Goal: Find specific page/section: Find specific page/section

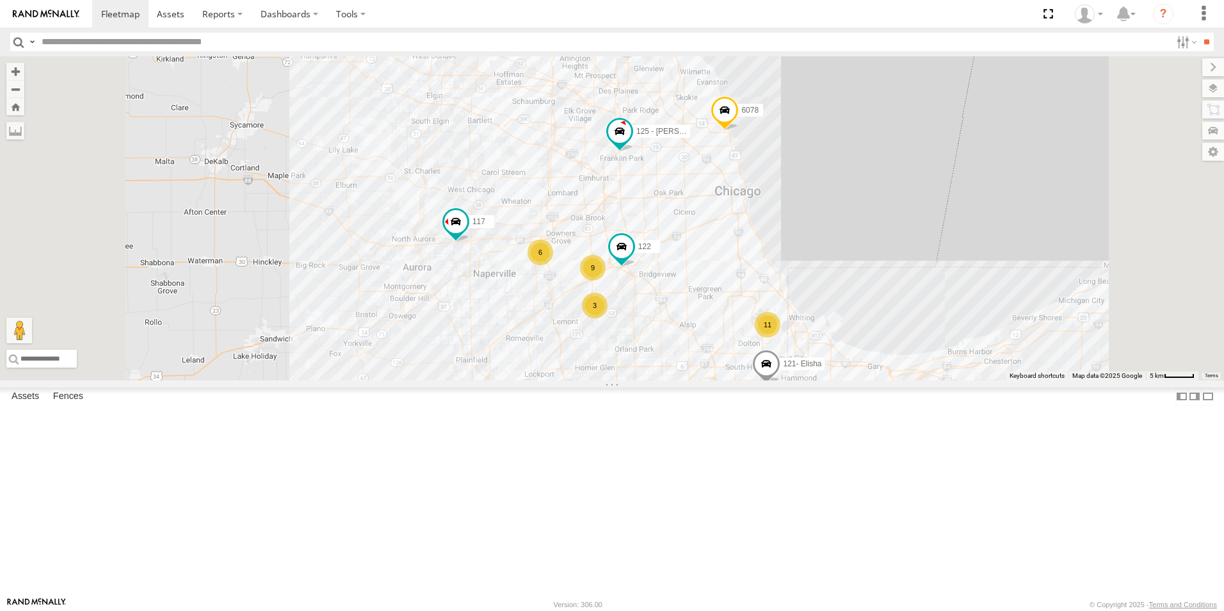
drag, startPoint x: 67, startPoint y: 12, endPoint x: 63, endPoint y: 2, distance: 10.9
click at [67, 12] on img at bounding box center [46, 14] width 67 height 9
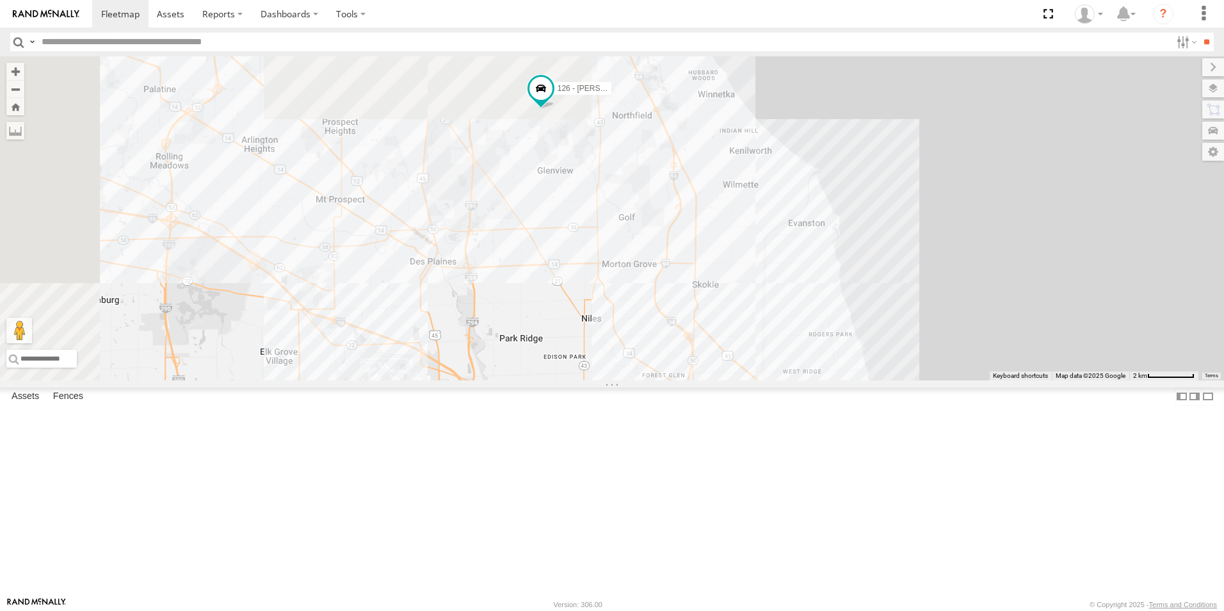
drag, startPoint x: 724, startPoint y: 245, endPoint x: 779, endPoint y: 449, distance: 212.2
click at [779, 380] on div "126 - Cory F 121- Elisha 122 117 125 - Ken 6078" at bounding box center [612, 218] width 1224 height 324
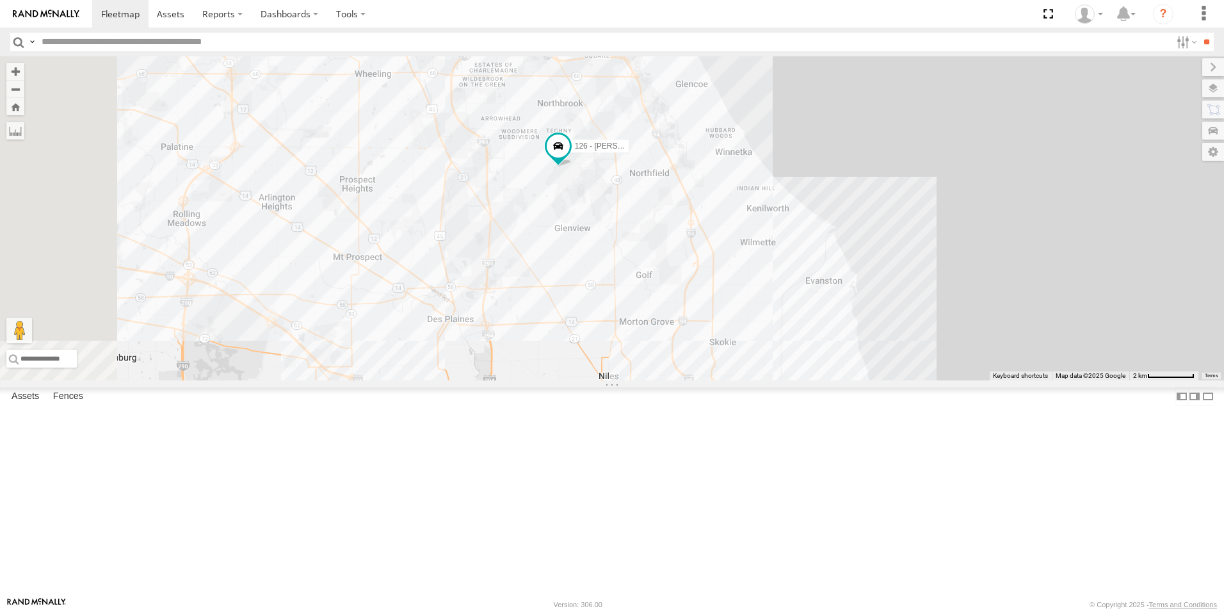
click at [53, 11] on img at bounding box center [46, 14] width 67 height 9
